Goal: Information Seeking & Learning: Learn about a topic

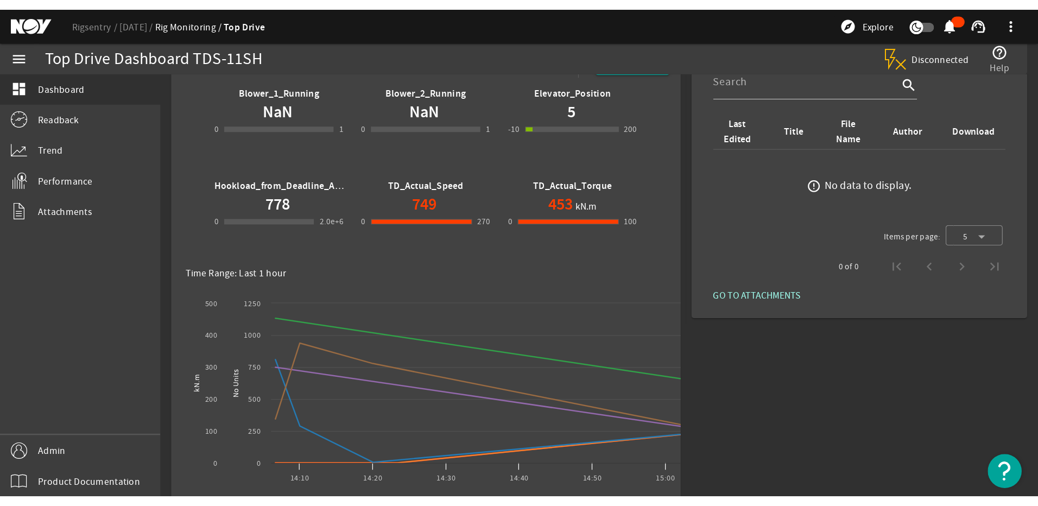
scroll to position [36, 0]
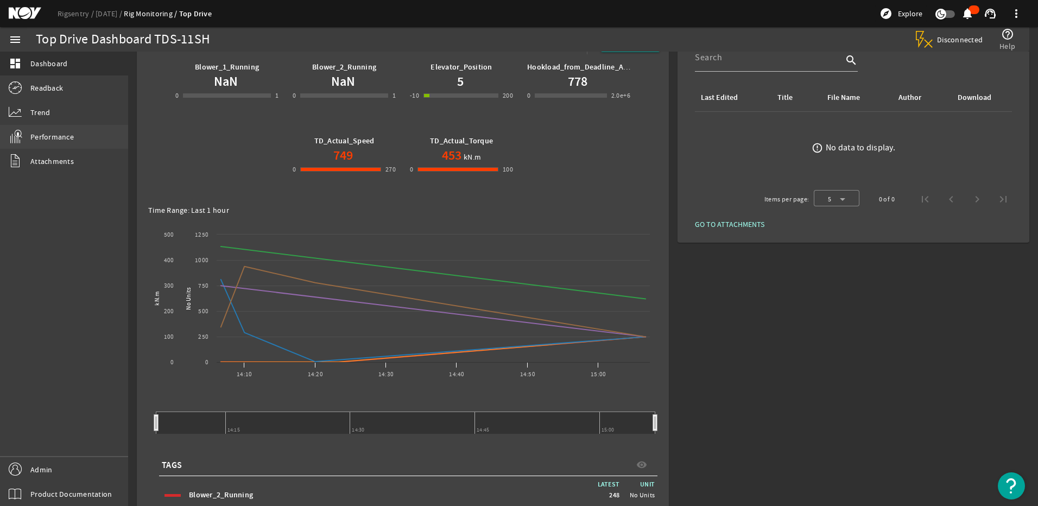
click at [60, 129] on link "Performance" at bounding box center [64, 137] width 128 height 24
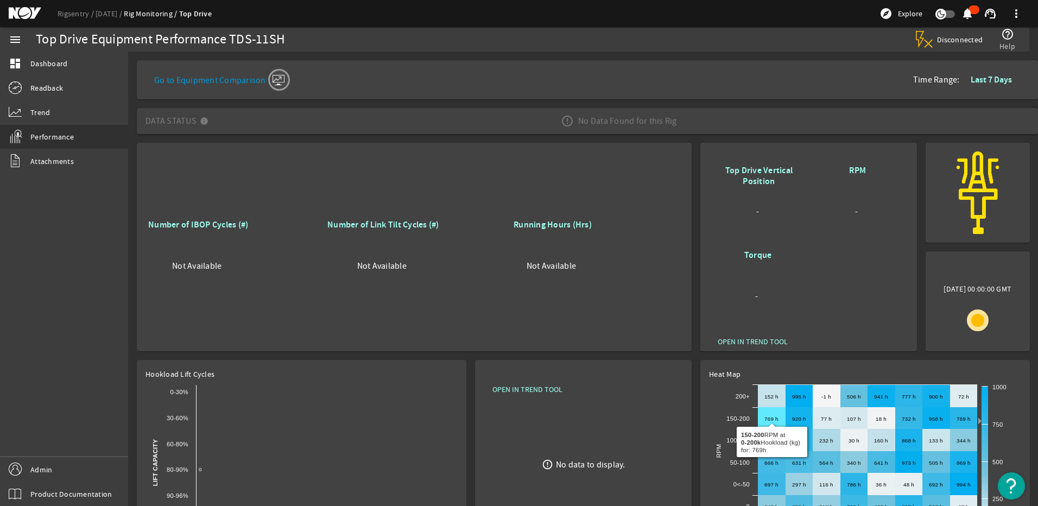
click at [773, 416] on text "769 h ​ 769 h" at bounding box center [772, 419] width 14 height 6
click at [43, 85] on span "Readback" at bounding box center [46, 88] width 33 height 11
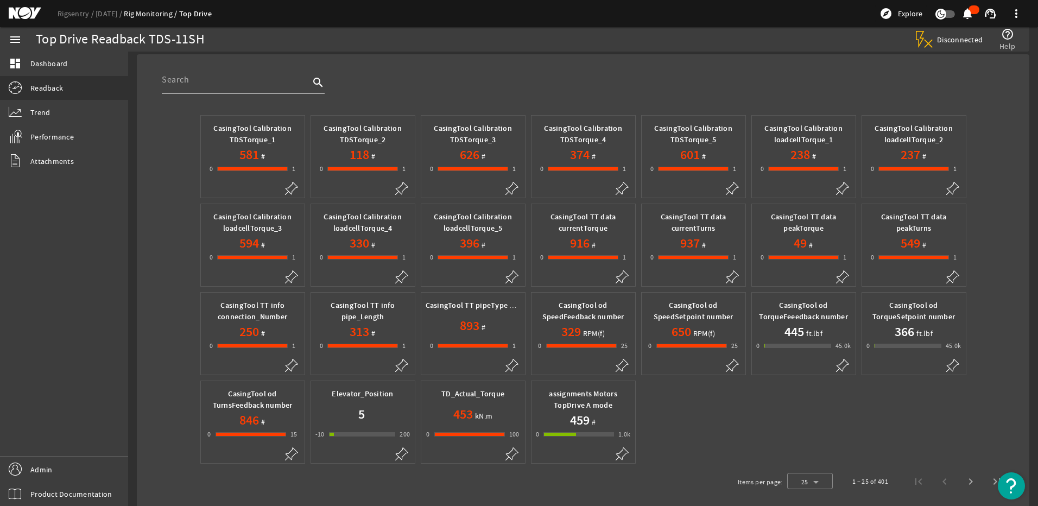
scroll to position [47, 0]
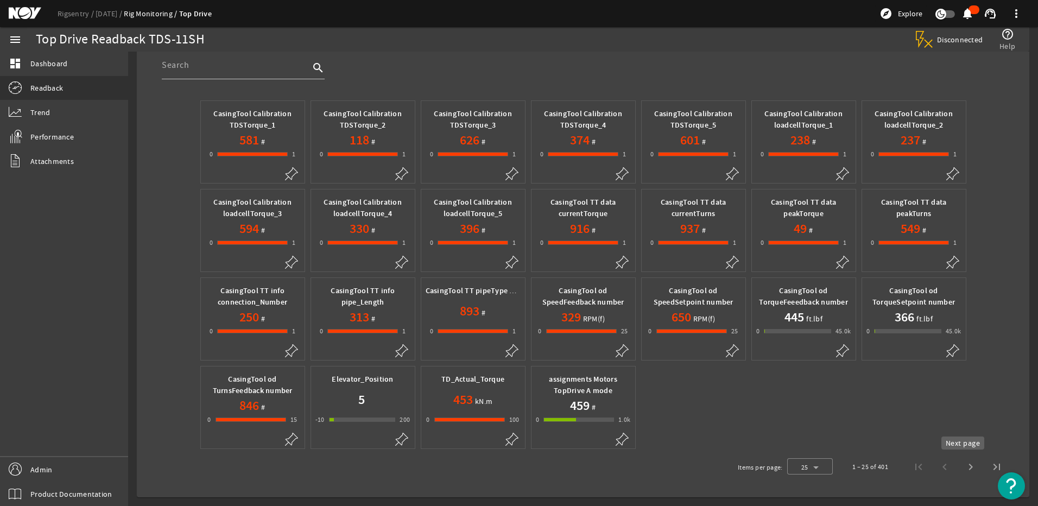
click at [965, 470] on span "Next page" at bounding box center [971, 467] width 26 height 26
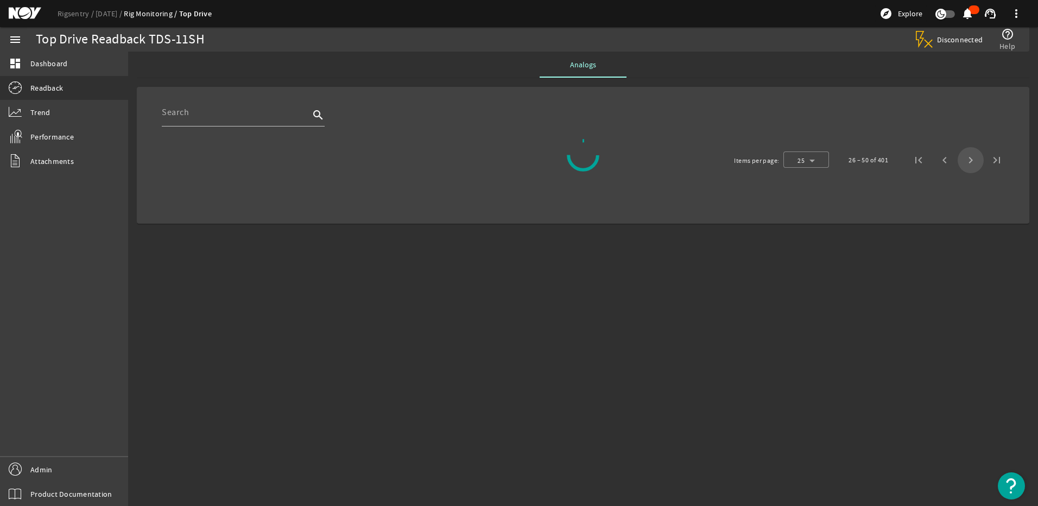
scroll to position [0, 0]
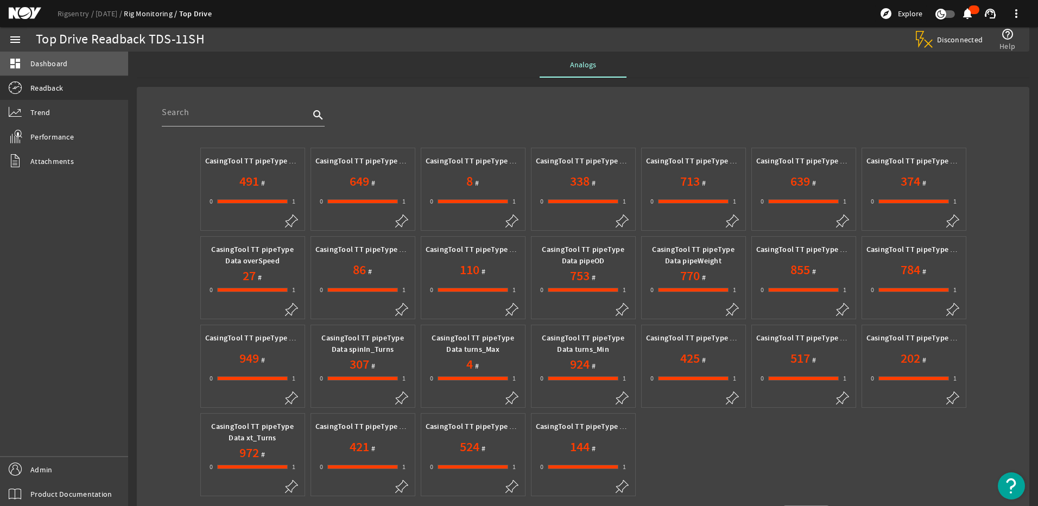
click at [46, 60] on span "Dashboard" at bounding box center [48, 63] width 37 height 11
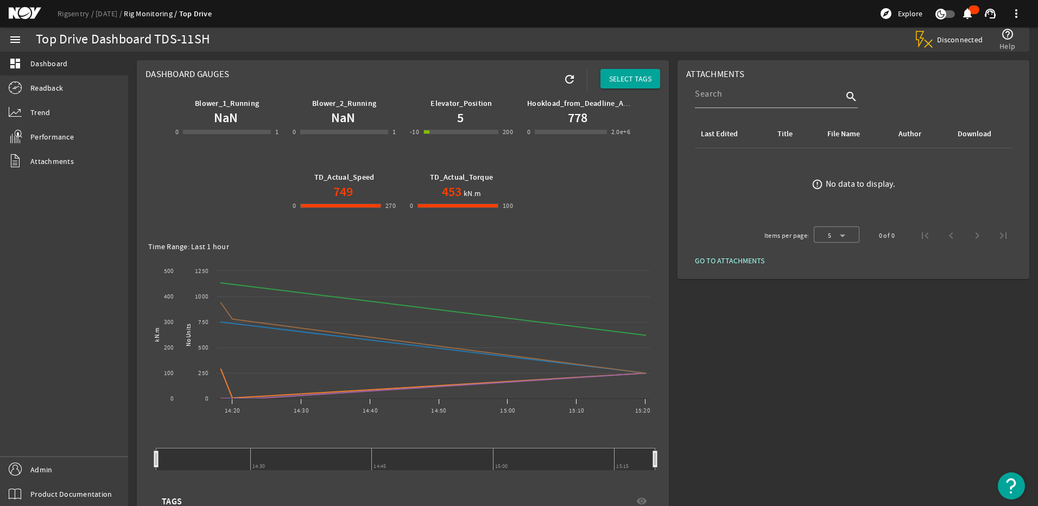
drag, startPoint x: 351, startPoint y: 190, endPoint x: 332, endPoint y: 193, distance: 19.3
click at [332, 193] on div "749" at bounding box center [344, 191] width 103 height 17
click at [101, 17] on link "[DATE]" at bounding box center [110, 14] width 28 height 10
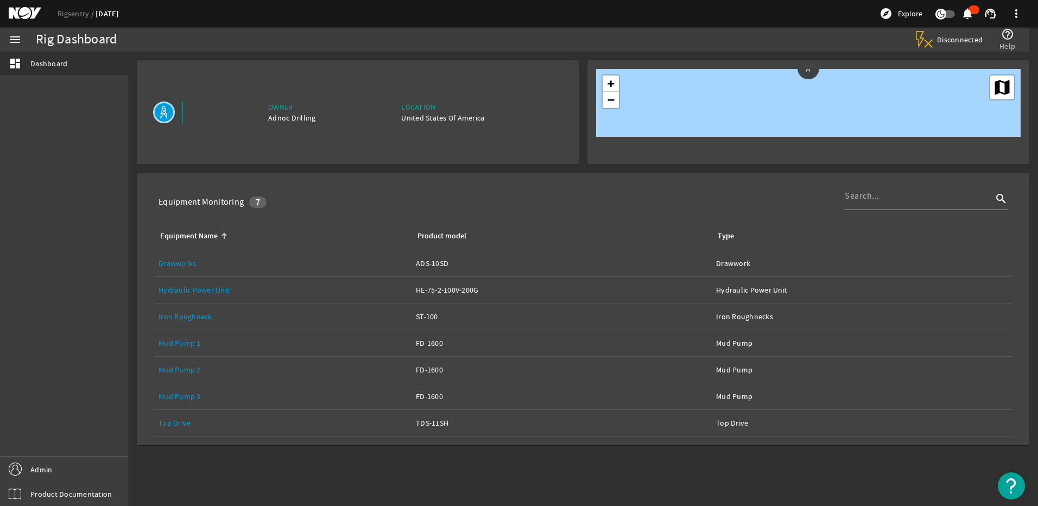
click at [184, 262] on link "Drawworks" at bounding box center [177, 263] width 37 height 10
